Goal: Task Accomplishment & Management: Use online tool/utility

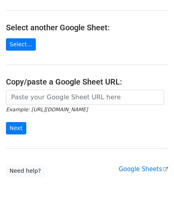
scroll to position [80, 0]
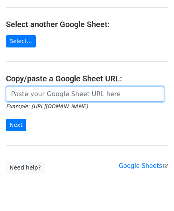
click at [24, 94] on input "url" at bounding box center [85, 94] width 158 height 15
paste input "[URL][DOMAIN_NAME]"
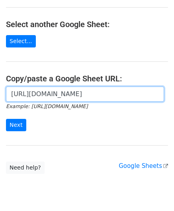
scroll to position [0, 176]
type input "https://docs.google.com/spreadsheets/d/1SFGF7laVz3hawhk58xy-m7Qv7bHS3qqHppN91_o…"
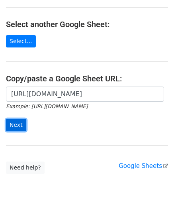
click at [21, 125] on input "Next" at bounding box center [16, 125] width 20 height 12
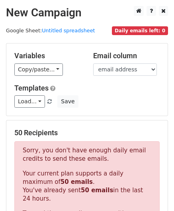
scroll to position [269, 0]
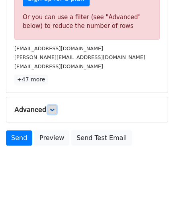
click at [53, 105] on link at bounding box center [52, 109] width 9 height 9
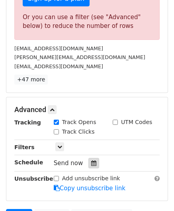
click at [92, 162] on icon at bounding box center [93, 163] width 5 height 6
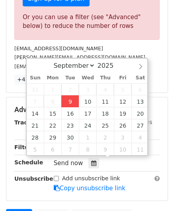
type input "[DATE] 12:00"
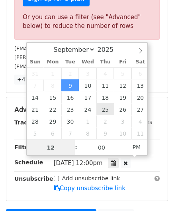
paste input "4"
type input "4"
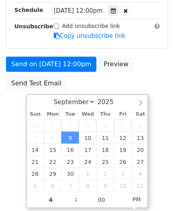
type input "[DATE] 16:00"
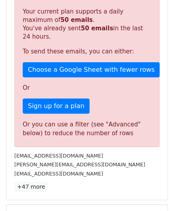
scroll to position [366, 0]
